Goal: Information Seeking & Learning: Learn about a topic

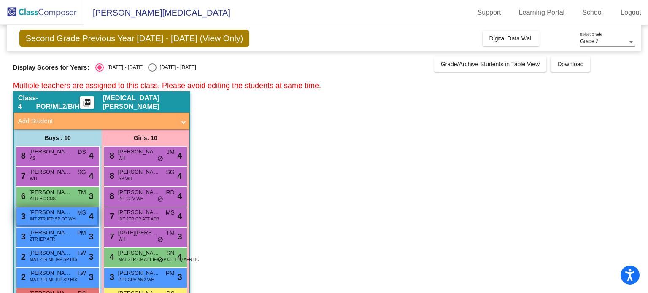
scroll to position [62, 0]
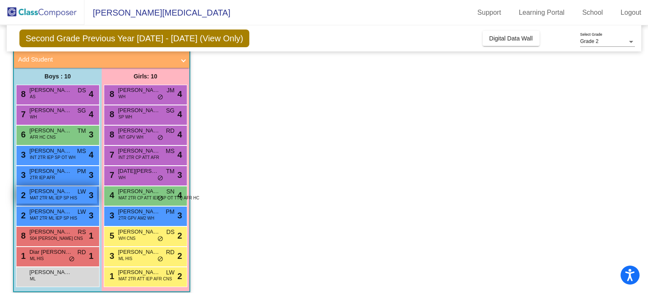
click at [54, 195] on span "MAT 2TR ML IEP SP HIS" at bounding box center [53, 198] width 47 height 6
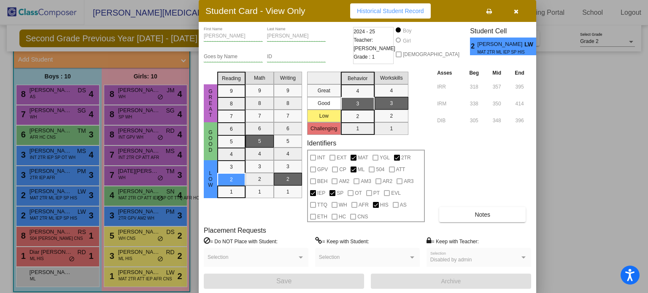
click at [518, 12] on icon "button" at bounding box center [516, 11] width 5 height 6
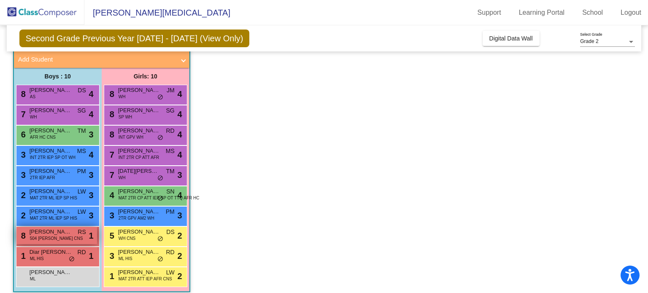
click at [63, 239] on div "8 [PERSON_NAME] 504 [PERSON_NAME] CNS RS lock do_not_disturb_alt 1" at bounding box center [56, 235] width 81 height 17
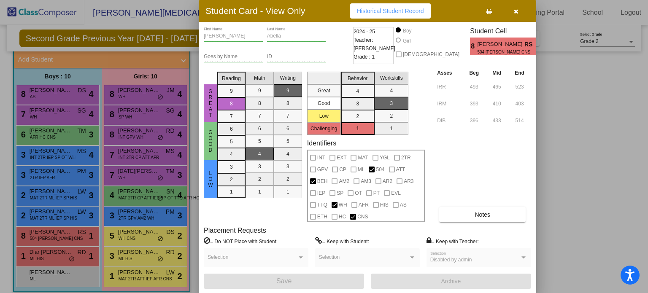
click at [518, 12] on button "button" at bounding box center [515, 10] width 27 height 15
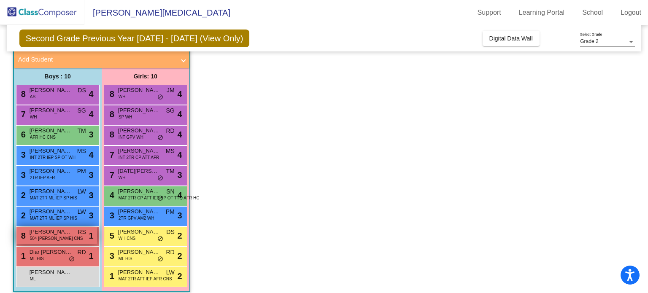
click at [62, 239] on span "504 [PERSON_NAME] CNS" at bounding box center [56, 238] width 53 height 6
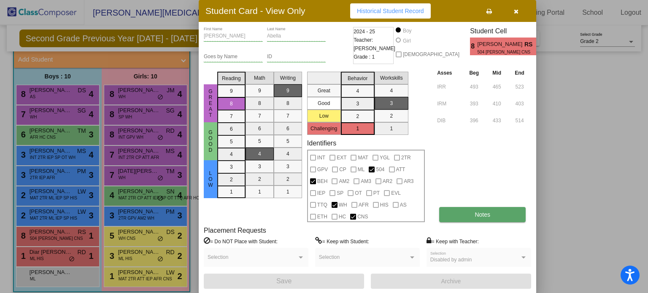
click at [448, 216] on button "Notes" at bounding box center [482, 214] width 86 height 15
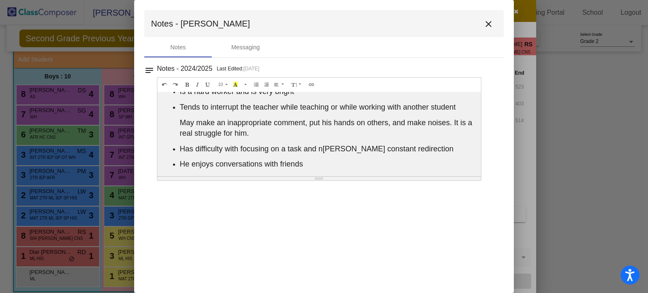
scroll to position [102, 11]
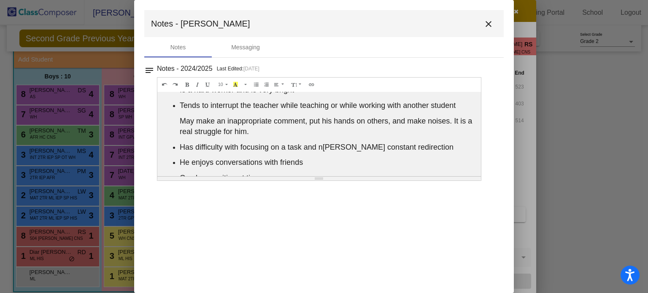
click at [344, 149] on span "[PERSON_NAME] constant redirection" at bounding box center [388, 147] width 131 height 8
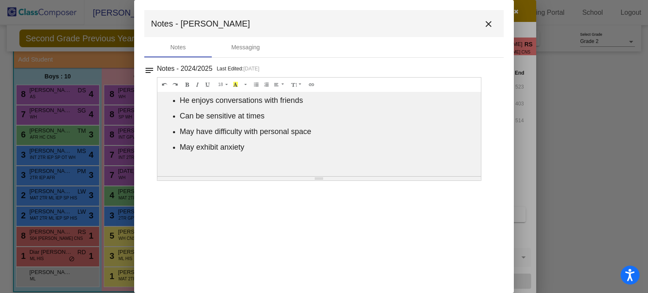
scroll to position [168, 11]
click at [494, 20] on button "close" at bounding box center [488, 23] width 17 height 17
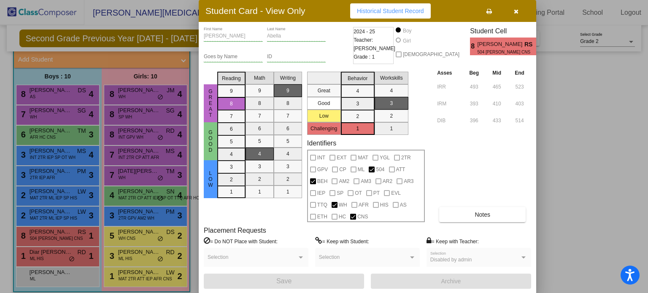
click at [517, 12] on icon "button" at bounding box center [516, 11] width 5 height 6
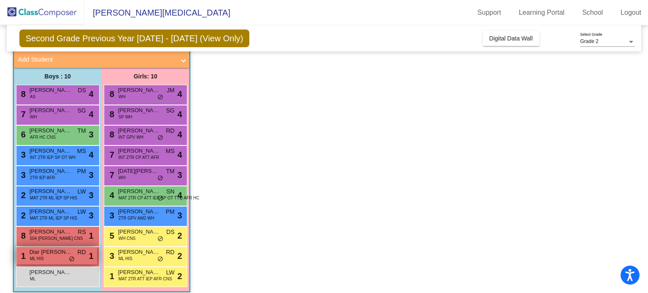
click at [78, 261] on div "1 Diar [PERSON_NAME] [PERSON_NAME] HIS RD lock do_not_disturb_alt 1" at bounding box center [56, 255] width 81 height 17
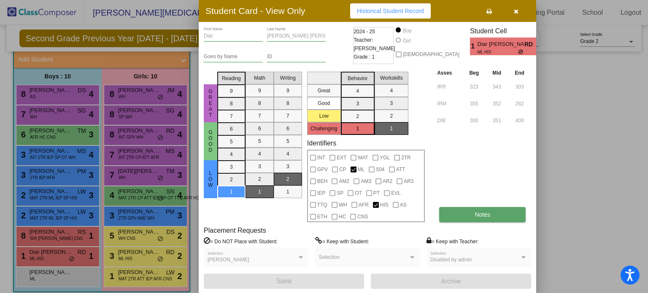
click at [466, 212] on button "Notes" at bounding box center [482, 214] width 86 height 15
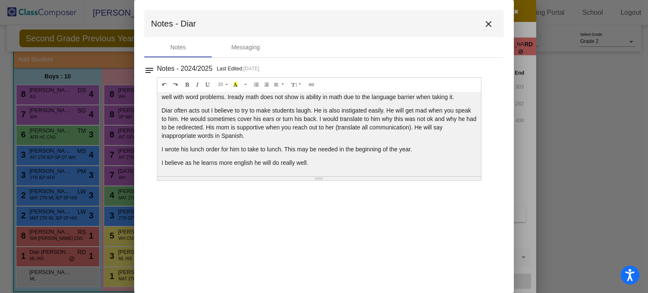
scroll to position [96, 0]
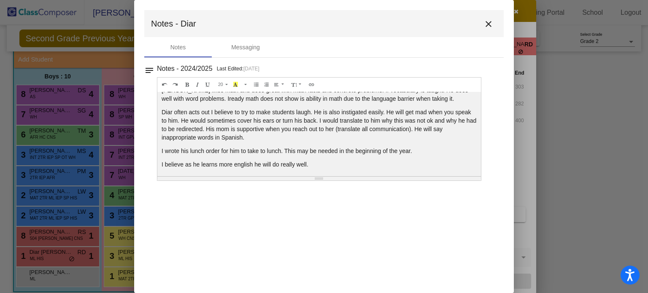
click at [425, 159] on div "Would be very beneficial to place with a student who is fluent in Spanish and E…" at bounding box center [318, 134] width 323 height 84
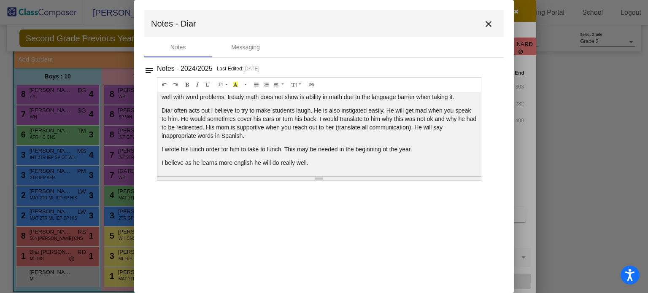
scroll to position [97, 0]
click at [488, 22] on mat-icon "close" at bounding box center [488, 24] width 10 height 10
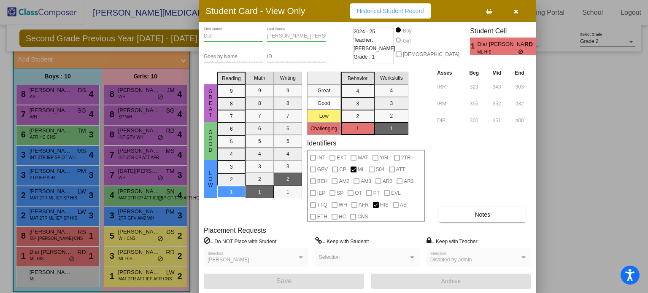
click at [520, 10] on button "button" at bounding box center [515, 10] width 27 height 15
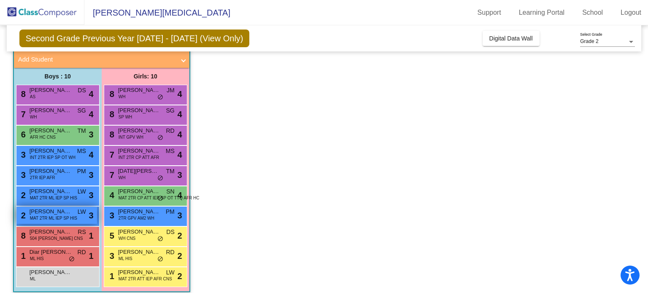
scroll to position [67, 0]
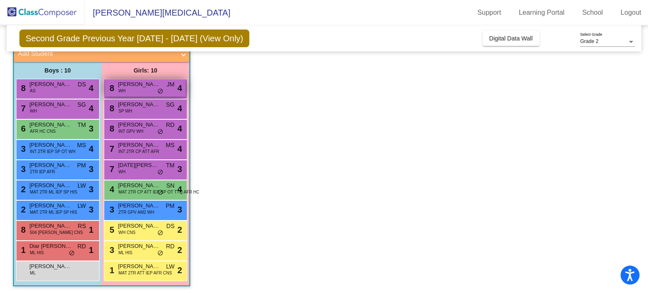
click at [130, 91] on div "8 [PERSON_NAME] WH JM lock do_not_disturb_alt 4" at bounding box center [145, 87] width 81 height 17
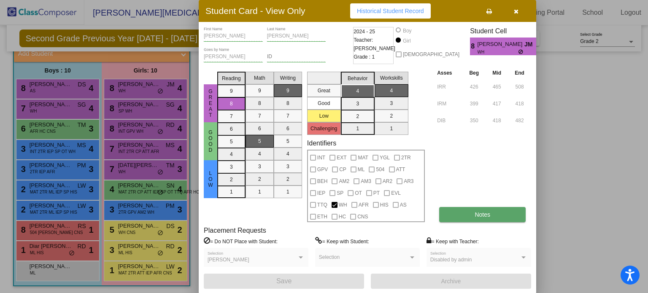
click at [462, 221] on button "Notes" at bounding box center [482, 214] width 86 height 15
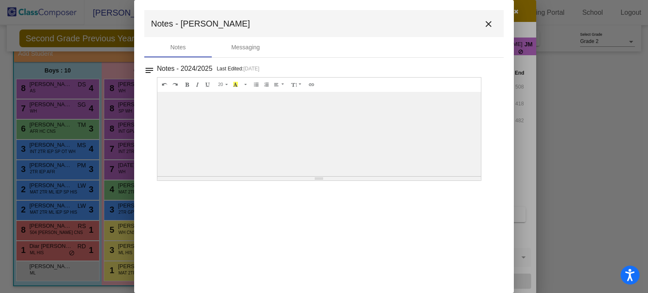
click at [483, 26] on mat-icon "close" at bounding box center [488, 24] width 10 height 10
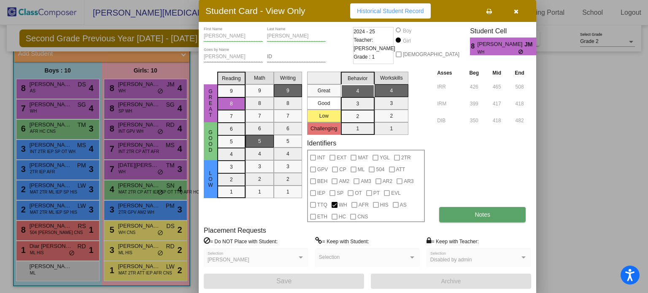
click at [474, 211] on span "Notes" at bounding box center [482, 214] width 16 height 7
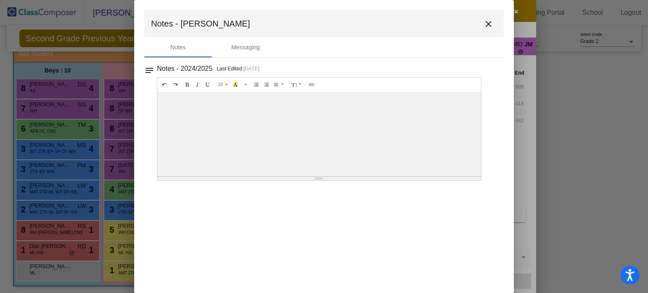
click at [495, 19] on button "close" at bounding box center [488, 23] width 17 height 17
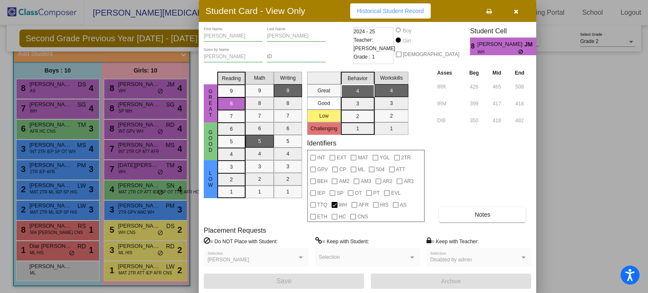
click at [517, 8] on span "button" at bounding box center [516, 11] width 5 height 7
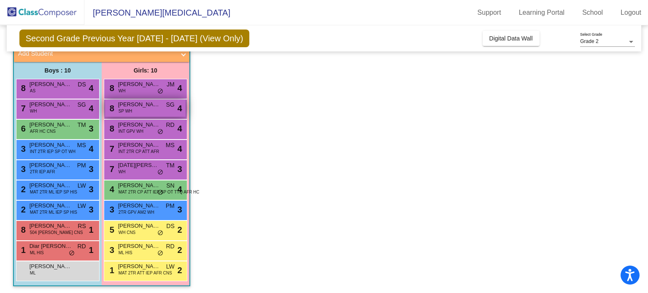
click at [139, 113] on div "8 [PERSON_NAME] SP WH SG lock do_not_disturb_alt 4" at bounding box center [145, 108] width 81 height 17
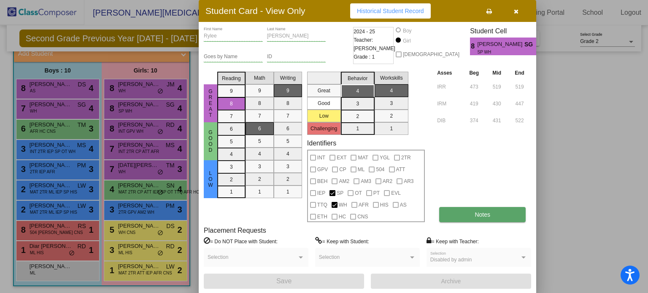
click at [485, 217] on button "Notes" at bounding box center [482, 214] width 86 height 15
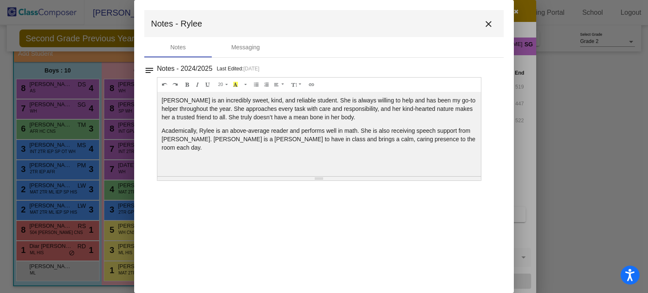
click at [492, 24] on mat-icon "close" at bounding box center [488, 24] width 10 height 10
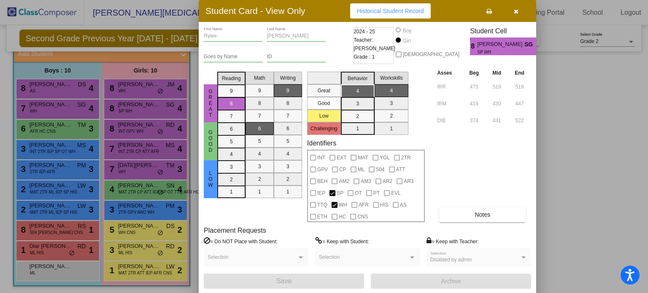
click at [517, 11] on icon "button" at bounding box center [516, 11] width 5 height 6
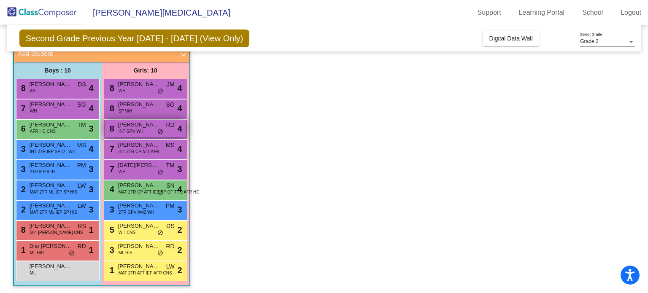
click at [120, 129] on span "INT GPV WH" at bounding box center [131, 131] width 25 height 6
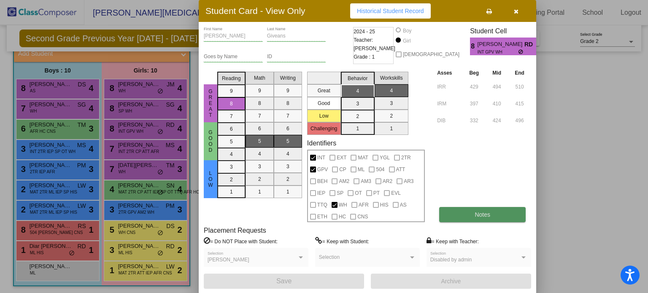
click at [441, 212] on button "Notes" at bounding box center [482, 214] width 86 height 15
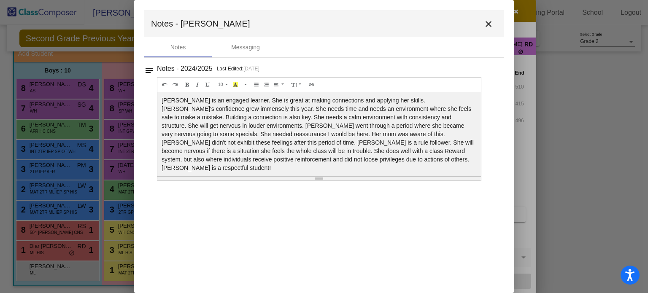
click at [494, 24] on button "close" at bounding box center [488, 23] width 17 height 17
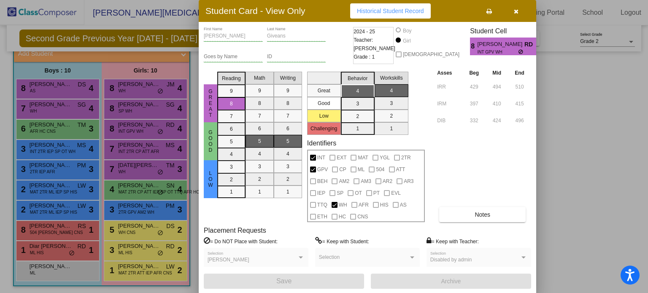
click at [520, 9] on button "button" at bounding box center [515, 10] width 27 height 15
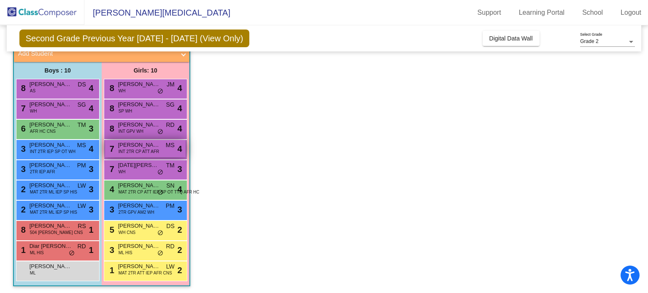
click at [136, 150] on span "INT 2TR CP ATT AFR" at bounding box center [139, 151] width 41 height 6
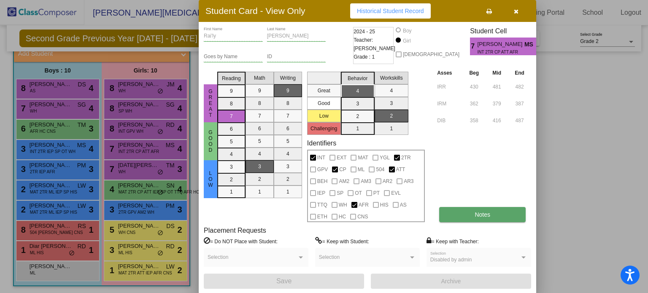
click at [461, 211] on button "Notes" at bounding box center [482, 214] width 86 height 15
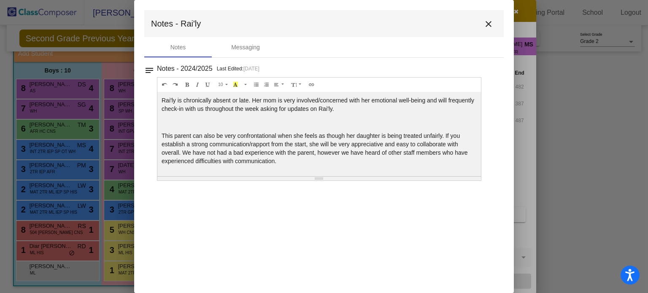
click at [488, 27] on mat-icon "close" at bounding box center [488, 24] width 10 height 10
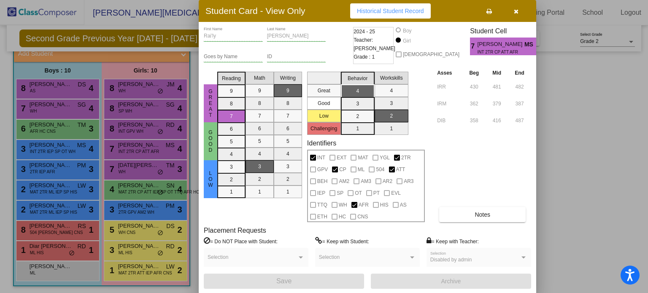
click at [512, 13] on button "button" at bounding box center [515, 10] width 27 height 15
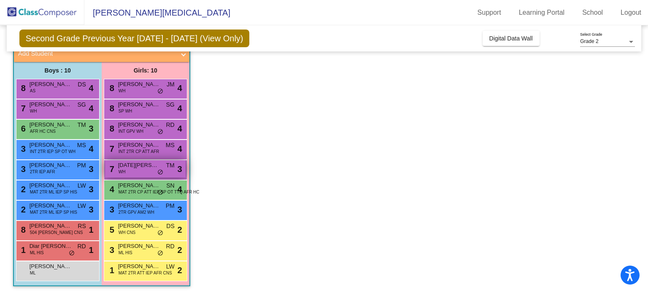
click at [135, 175] on div "7 [DATE][PERSON_NAME] WH TM lock do_not_disturb_alt 3" at bounding box center [145, 168] width 81 height 17
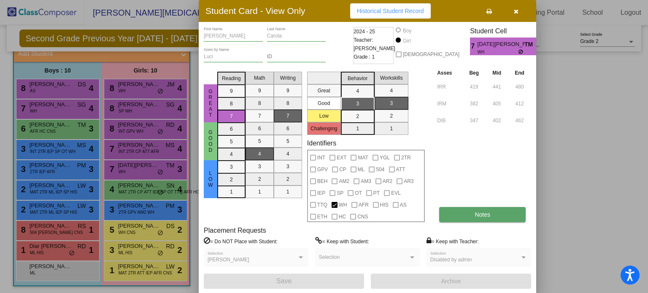
click at [451, 212] on button "Notes" at bounding box center [482, 214] width 86 height 15
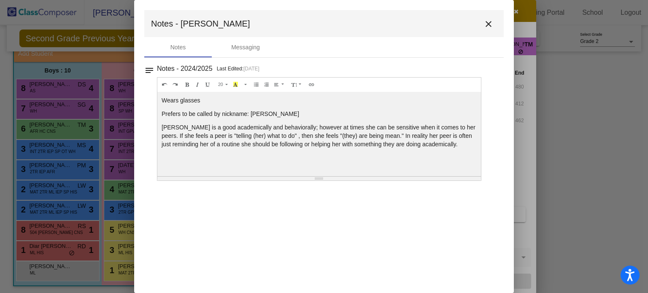
click at [490, 28] on mat-icon "close" at bounding box center [488, 24] width 10 height 10
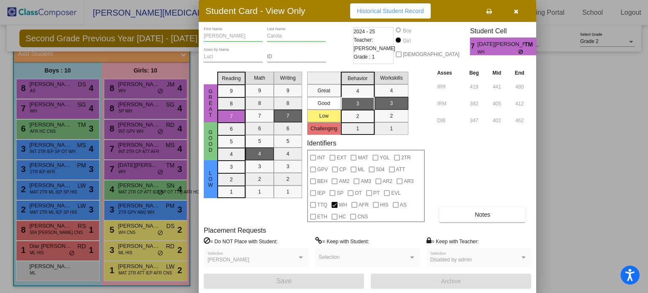
click at [516, 15] on button "button" at bounding box center [515, 10] width 27 height 15
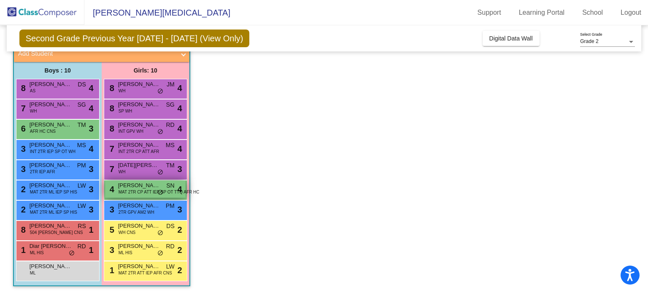
click at [136, 196] on div "4 [PERSON_NAME] MAT 2TR CP ATT IEP SP OT TTQ AFR HC SN lock do_not_disturb_alt 4" at bounding box center [145, 189] width 81 height 17
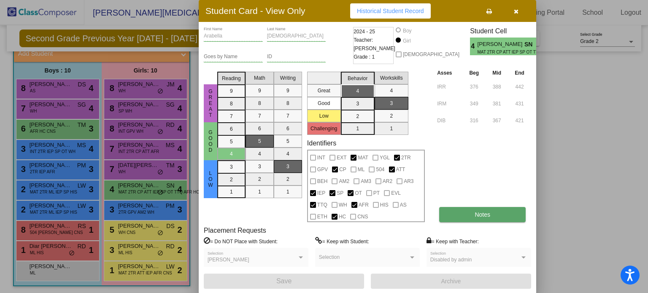
click at [449, 212] on button "Notes" at bounding box center [482, 214] width 86 height 15
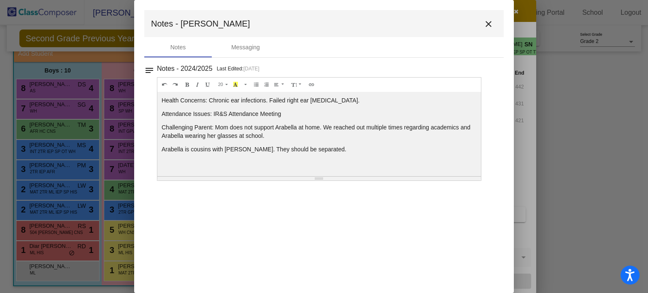
click at [346, 143] on div "Health Concerns: Chronic ear infections. Failed right ear [MEDICAL_DATA]. Atten…" at bounding box center [318, 134] width 323 height 84
click at [490, 21] on mat-icon "close" at bounding box center [488, 24] width 10 height 10
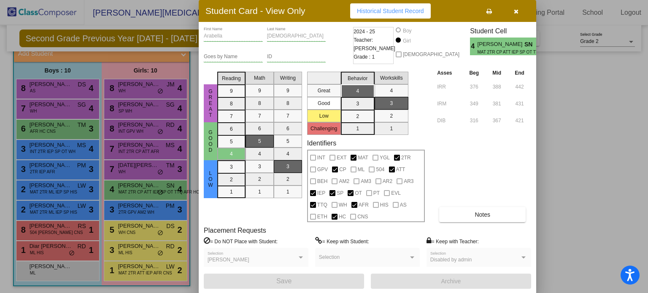
click at [514, 13] on icon "button" at bounding box center [516, 11] width 5 height 6
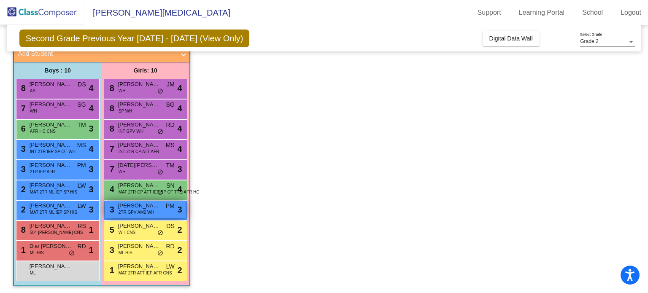
click at [121, 209] on span "2TR GPV AM2 WH" at bounding box center [137, 212] width 36 height 6
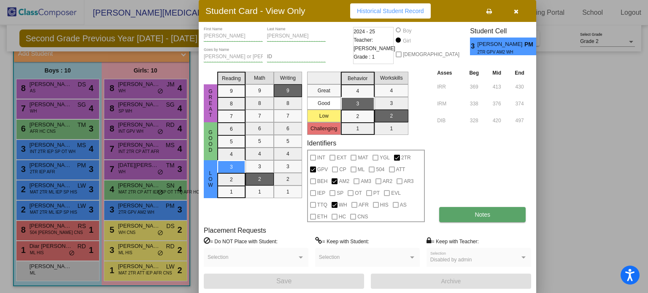
click at [497, 214] on button "Notes" at bounding box center [482, 214] width 86 height 15
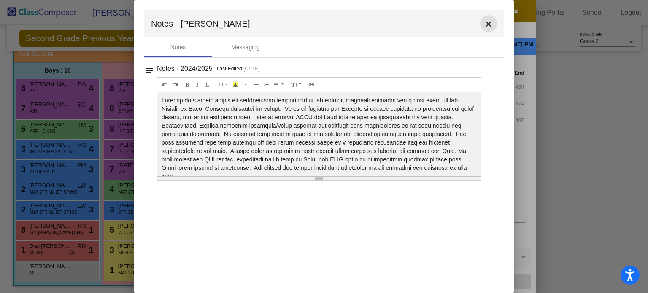
click at [489, 19] on mat-icon "close" at bounding box center [488, 24] width 10 height 10
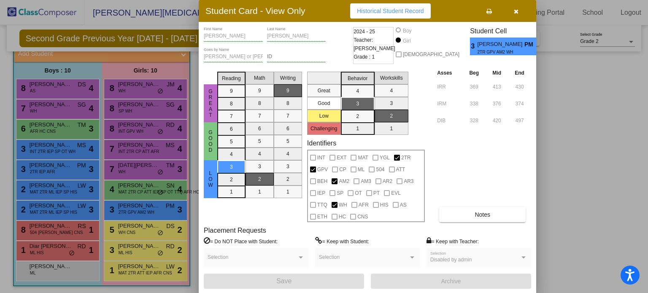
click at [520, 11] on button "button" at bounding box center [515, 10] width 27 height 15
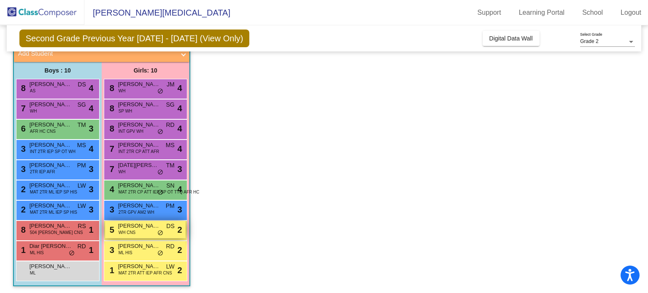
click at [139, 233] on div "5 [PERSON_NAME] WH CNS DS lock do_not_disturb_alt 2" at bounding box center [145, 229] width 81 height 17
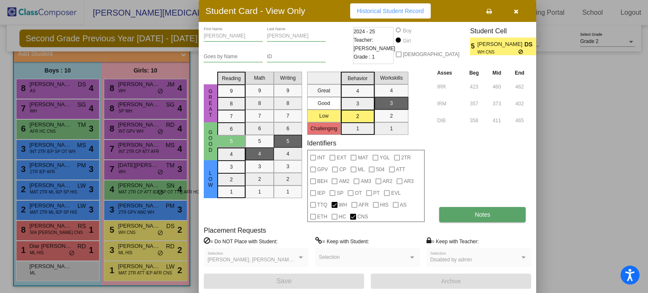
click at [480, 208] on button "Notes" at bounding box center [482, 214] width 86 height 15
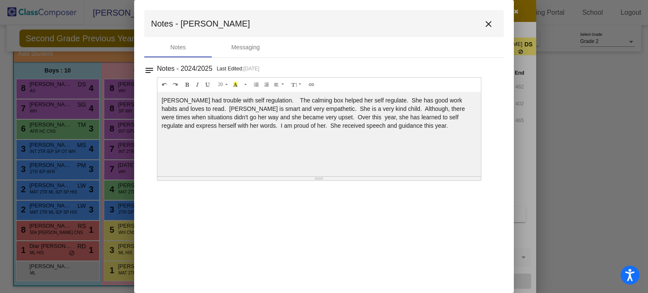
click at [487, 22] on mat-icon "close" at bounding box center [488, 24] width 10 height 10
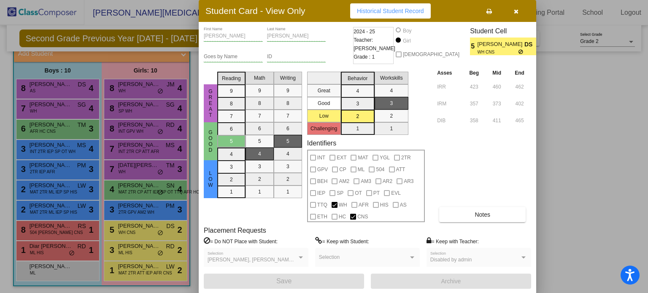
click at [514, 13] on icon "button" at bounding box center [516, 11] width 5 height 6
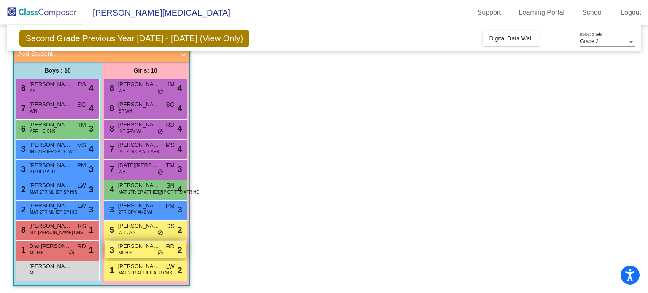
click at [131, 246] on span "[PERSON_NAME]" at bounding box center [139, 246] width 42 height 8
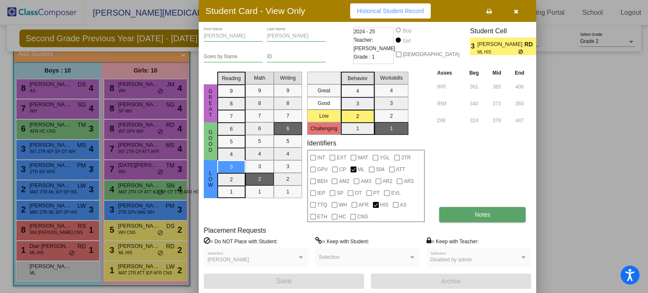
click at [501, 210] on button "Notes" at bounding box center [482, 214] width 86 height 15
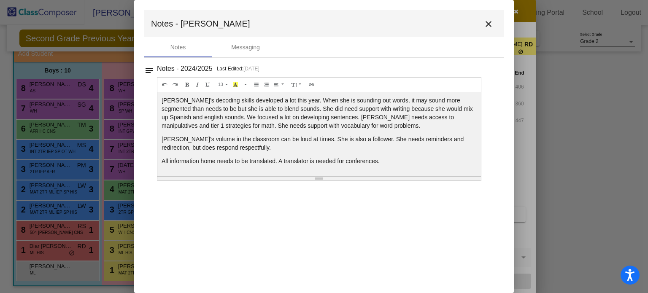
click at [487, 24] on mat-icon "close" at bounding box center [488, 24] width 10 height 10
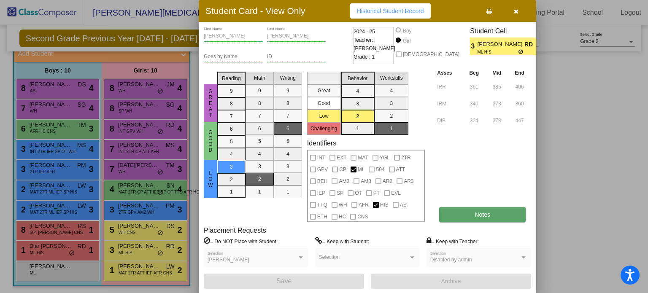
click at [466, 217] on button "Notes" at bounding box center [482, 214] width 86 height 15
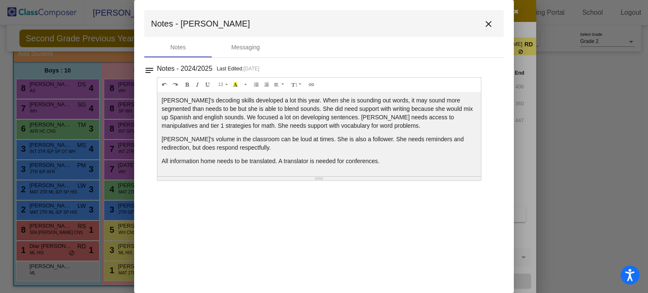
click at [487, 23] on mat-icon "close" at bounding box center [488, 24] width 10 height 10
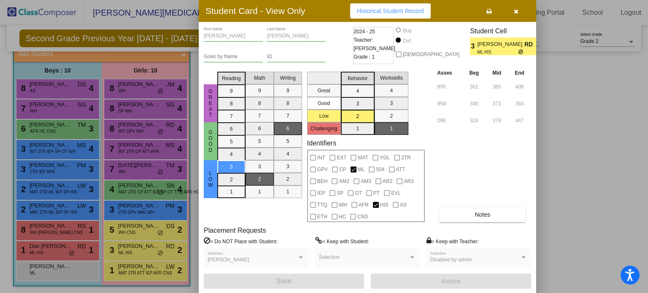
click at [509, 13] on button "button" at bounding box center [515, 10] width 27 height 15
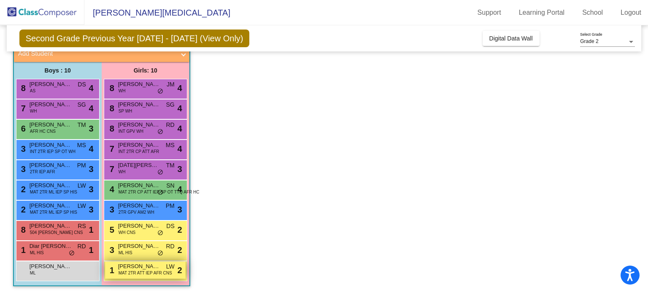
click at [119, 268] on span "[PERSON_NAME]" at bounding box center [139, 266] width 42 height 8
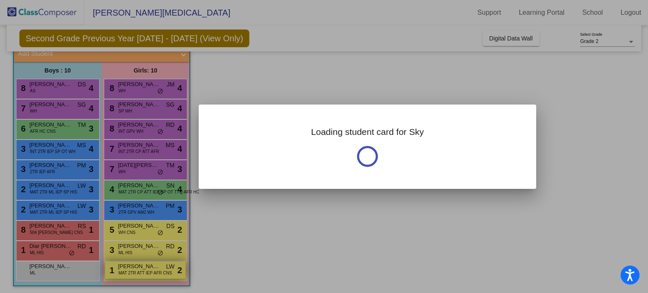
click at [119, 268] on div at bounding box center [324, 146] width 648 height 293
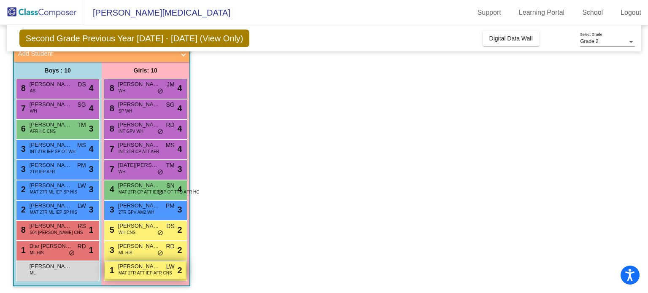
click at [124, 265] on span "[PERSON_NAME]" at bounding box center [139, 266] width 42 height 8
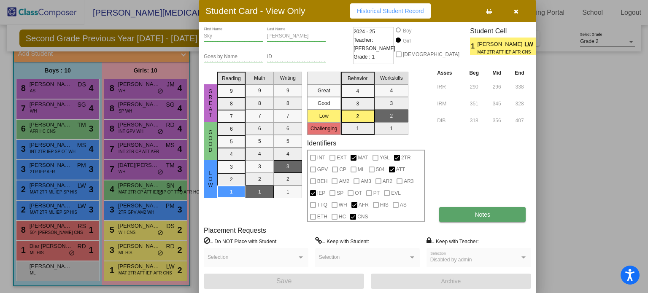
click at [450, 220] on button "Notes" at bounding box center [482, 214] width 86 height 15
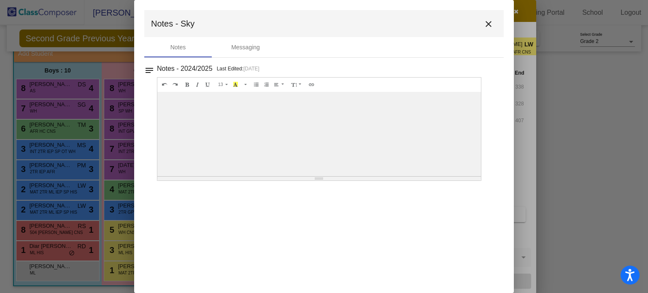
click at [486, 22] on mat-icon "close" at bounding box center [488, 24] width 10 height 10
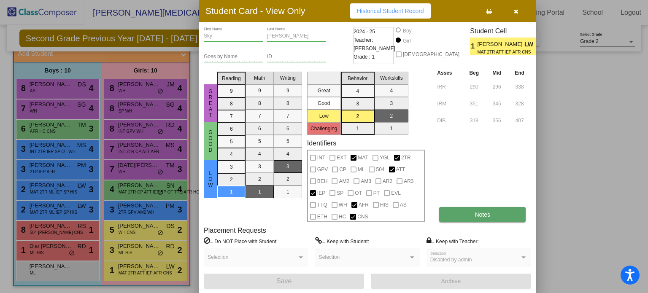
click at [481, 214] on span "Notes" at bounding box center [482, 214] width 16 height 7
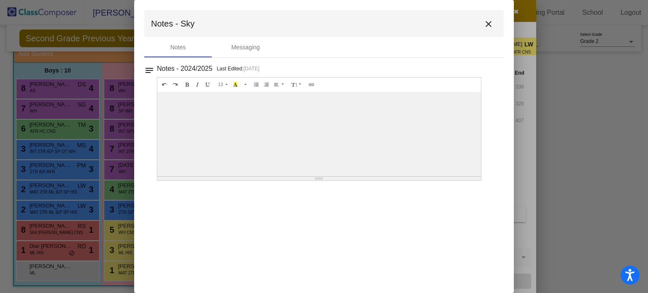
click at [485, 26] on mat-icon "close" at bounding box center [488, 24] width 10 height 10
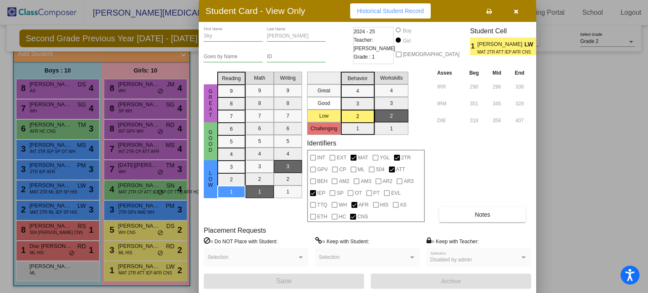
click at [519, 11] on button "button" at bounding box center [515, 10] width 27 height 15
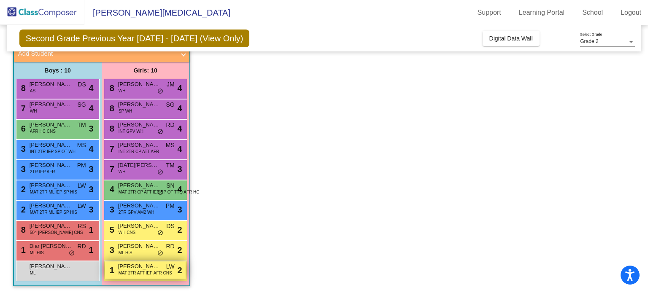
click at [129, 270] on span "MAT 2TR ATT IEP AFR CNS" at bounding box center [146, 273] width 54 height 6
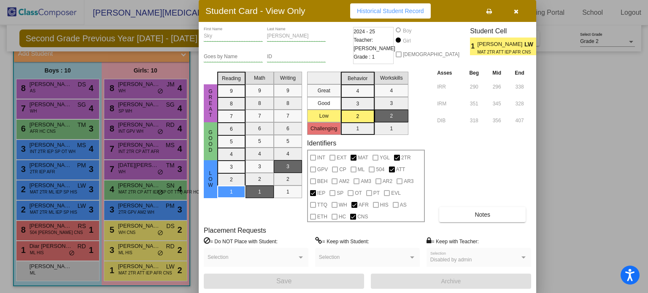
click at [514, 8] on icon "button" at bounding box center [516, 11] width 5 height 6
